Goal: Navigation & Orientation: Understand site structure

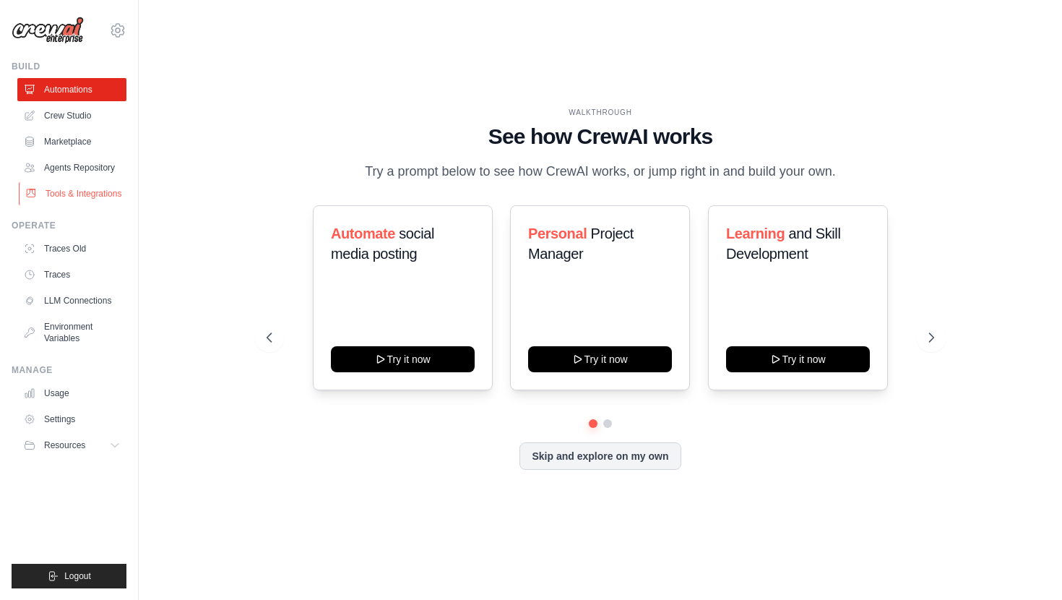
click at [85, 199] on link "Tools & Integrations" at bounding box center [73, 193] width 109 height 23
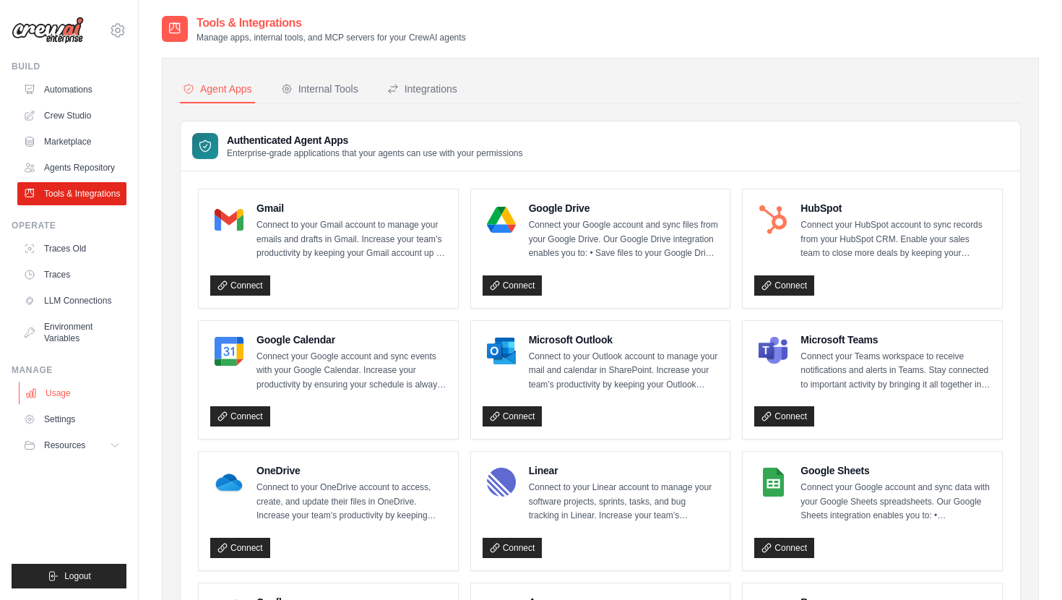
click at [66, 389] on link "Usage" at bounding box center [73, 392] width 109 height 23
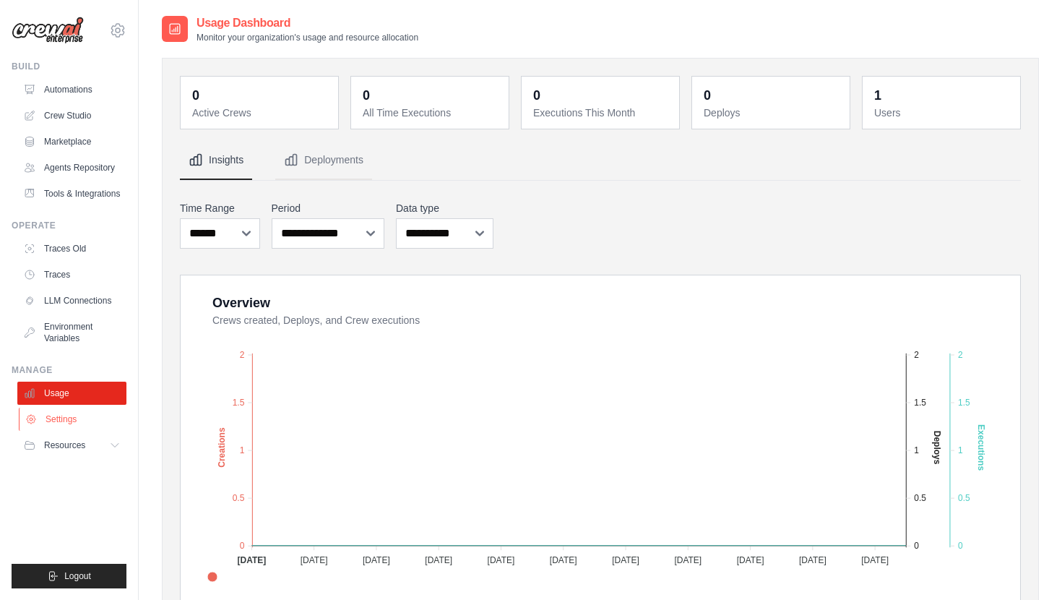
click at [68, 418] on link "Settings" at bounding box center [73, 418] width 109 height 23
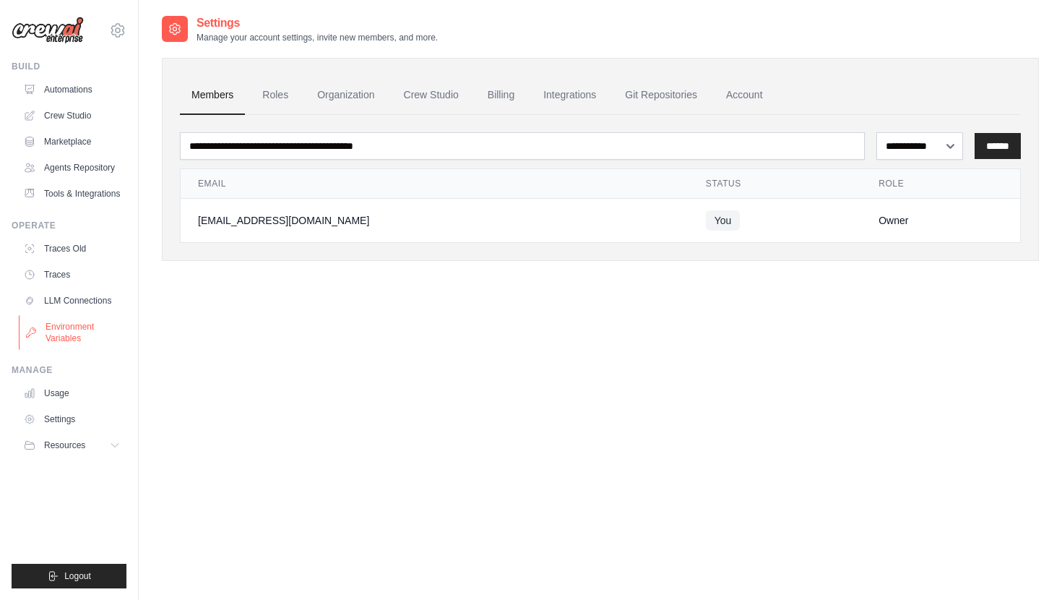
click at [75, 332] on link "Environment Variables" at bounding box center [73, 332] width 109 height 35
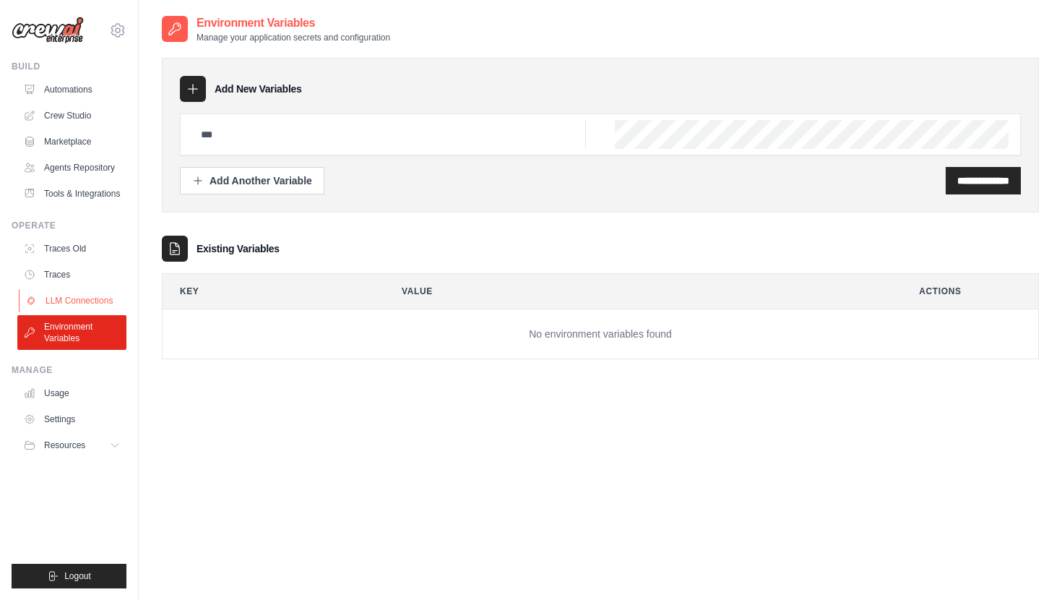
click at [76, 299] on link "LLM Connections" at bounding box center [73, 300] width 109 height 23
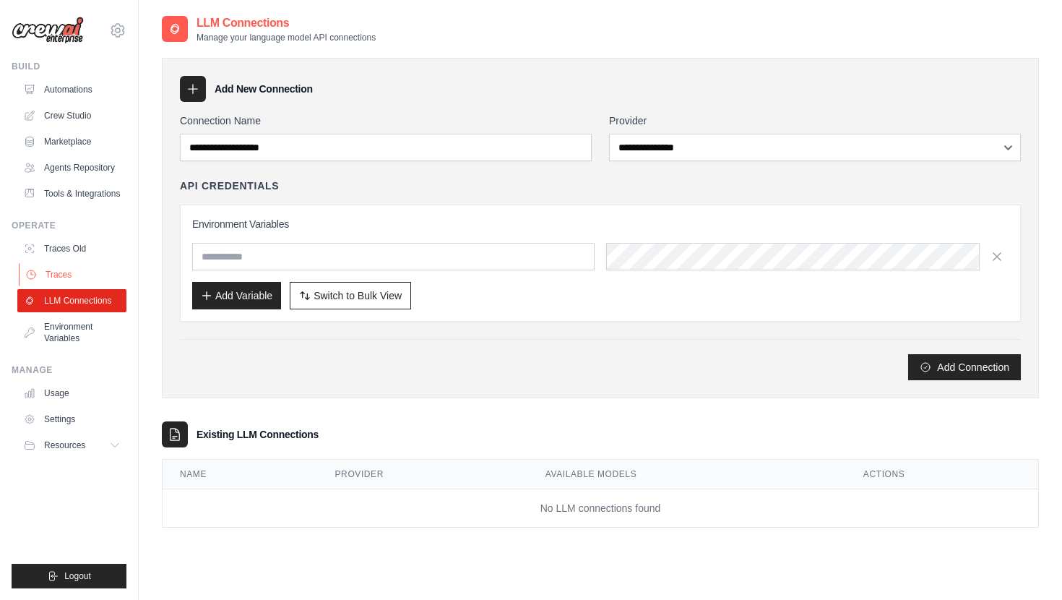
click at [73, 266] on link "Traces" at bounding box center [73, 274] width 109 height 23
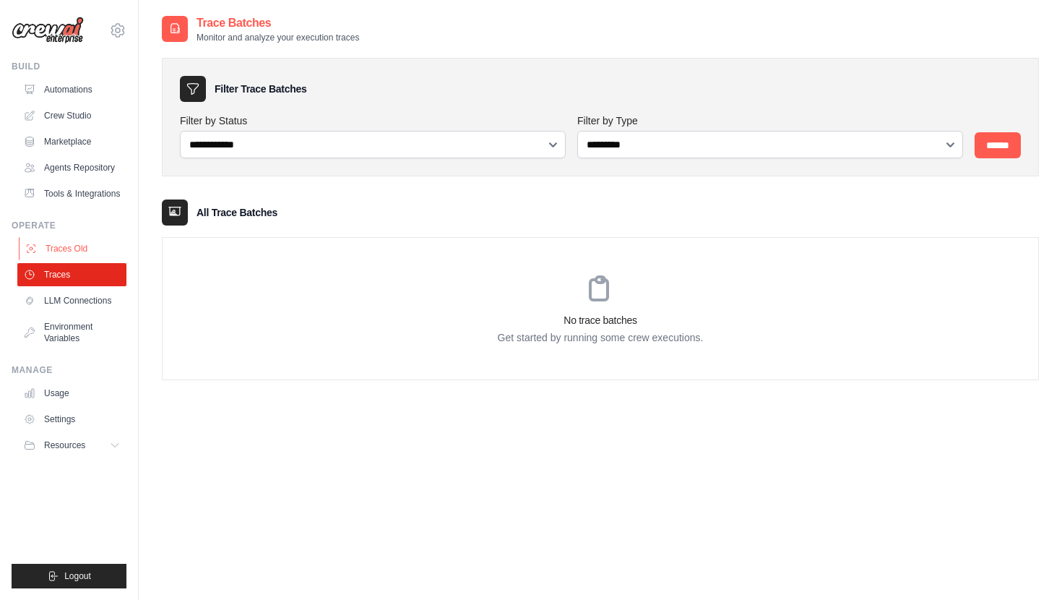
click at [77, 241] on link "Traces Old" at bounding box center [73, 248] width 109 height 23
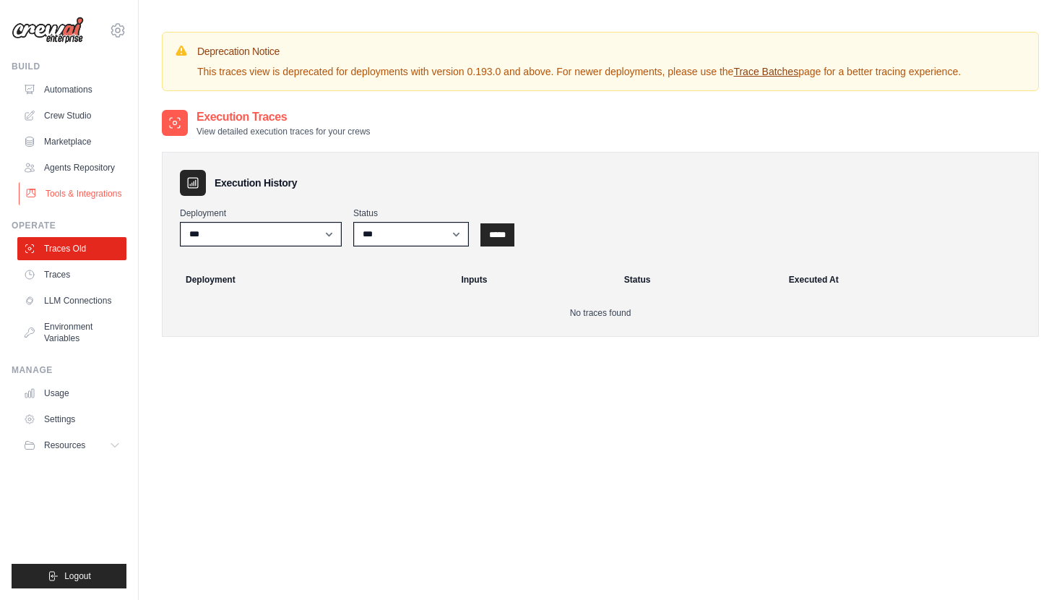
click at [86, 186] on link "Tools & Integrations" at bounding box center [73, 193] width 109 height 23
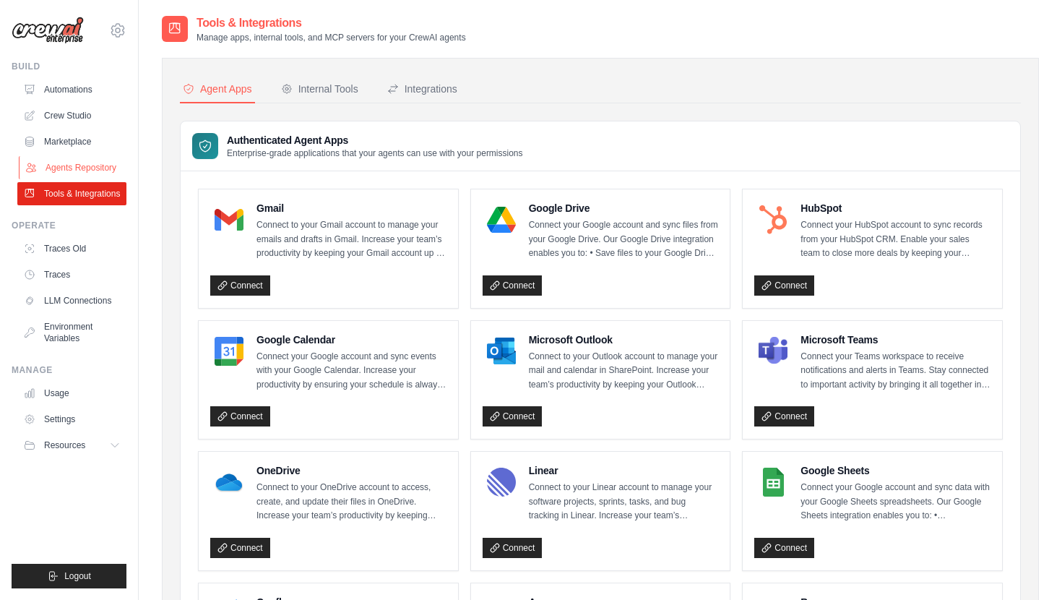
click at [86, 163] on link "Agents Repository" at bounding box center [73, 167] width 109 height 23
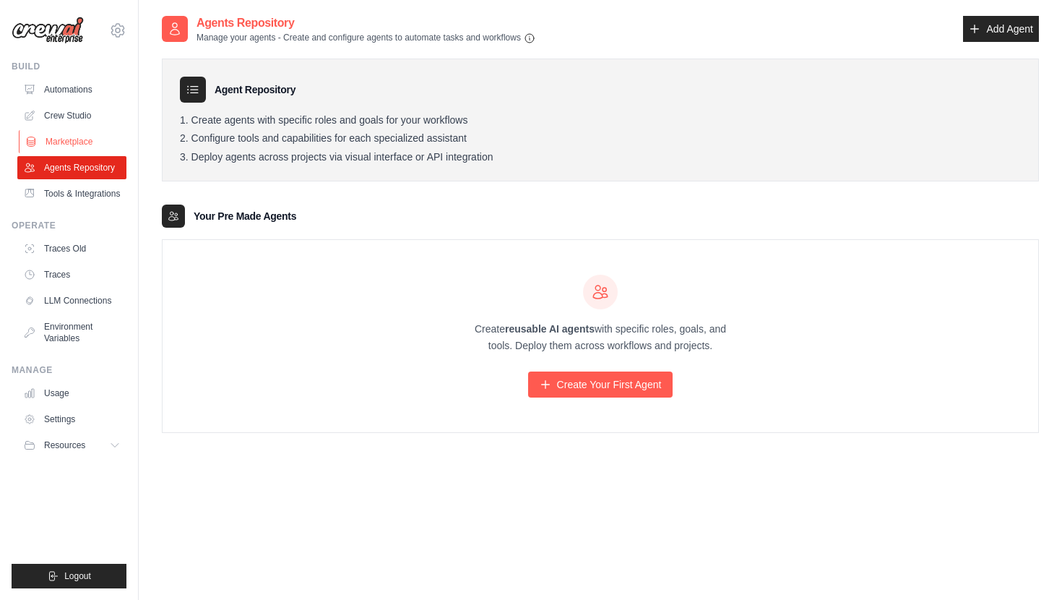
click at [82, 137] on link "Marketplace" at bounding box center [73, 141] width 109 height 23
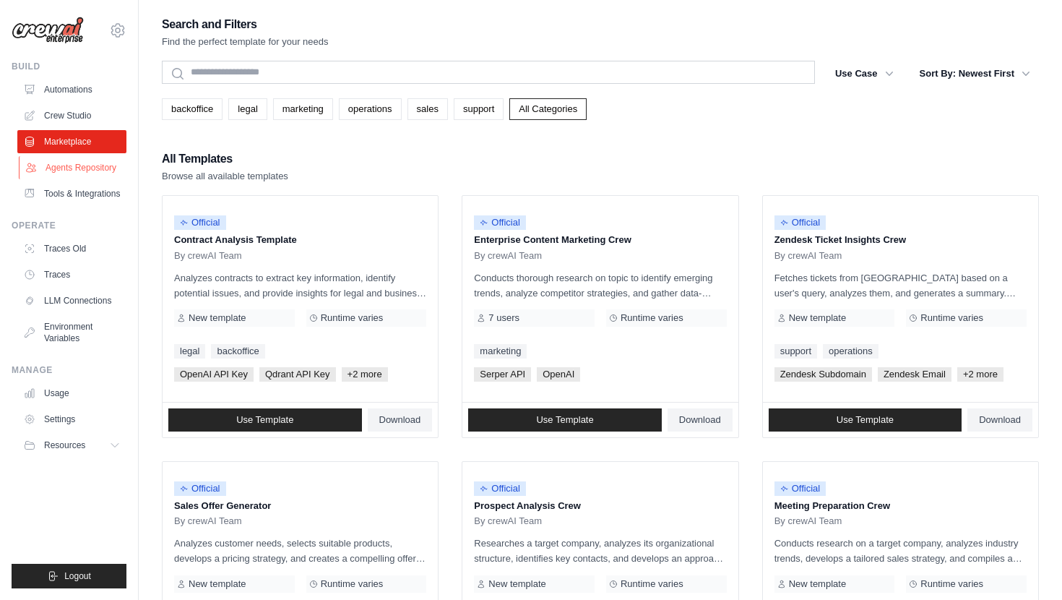
click at [92, 168] on link "Agents Repository" at bounding box center [73, 167] width 109 height 23
